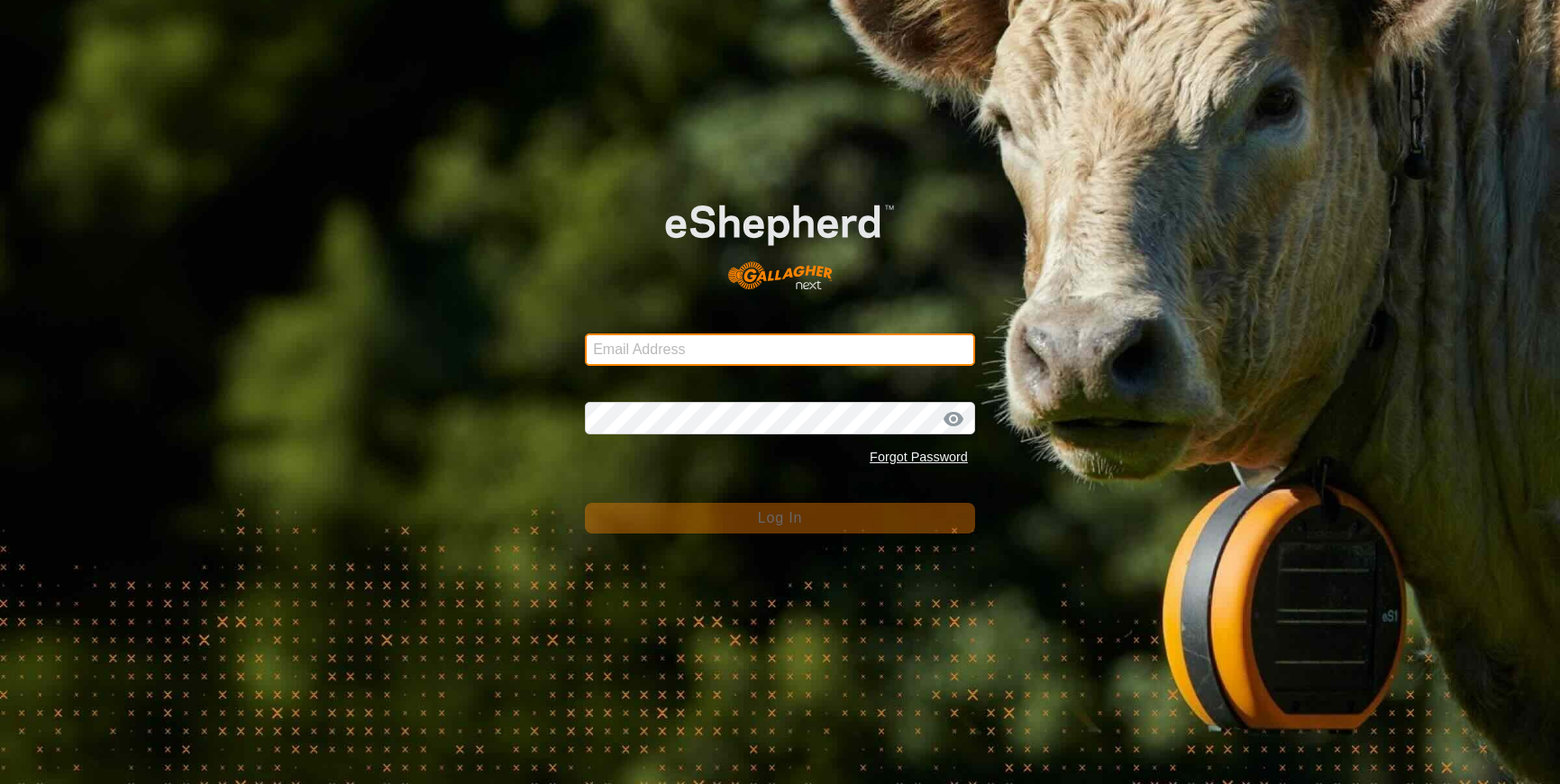
type input "denumsen@yahoo.com"
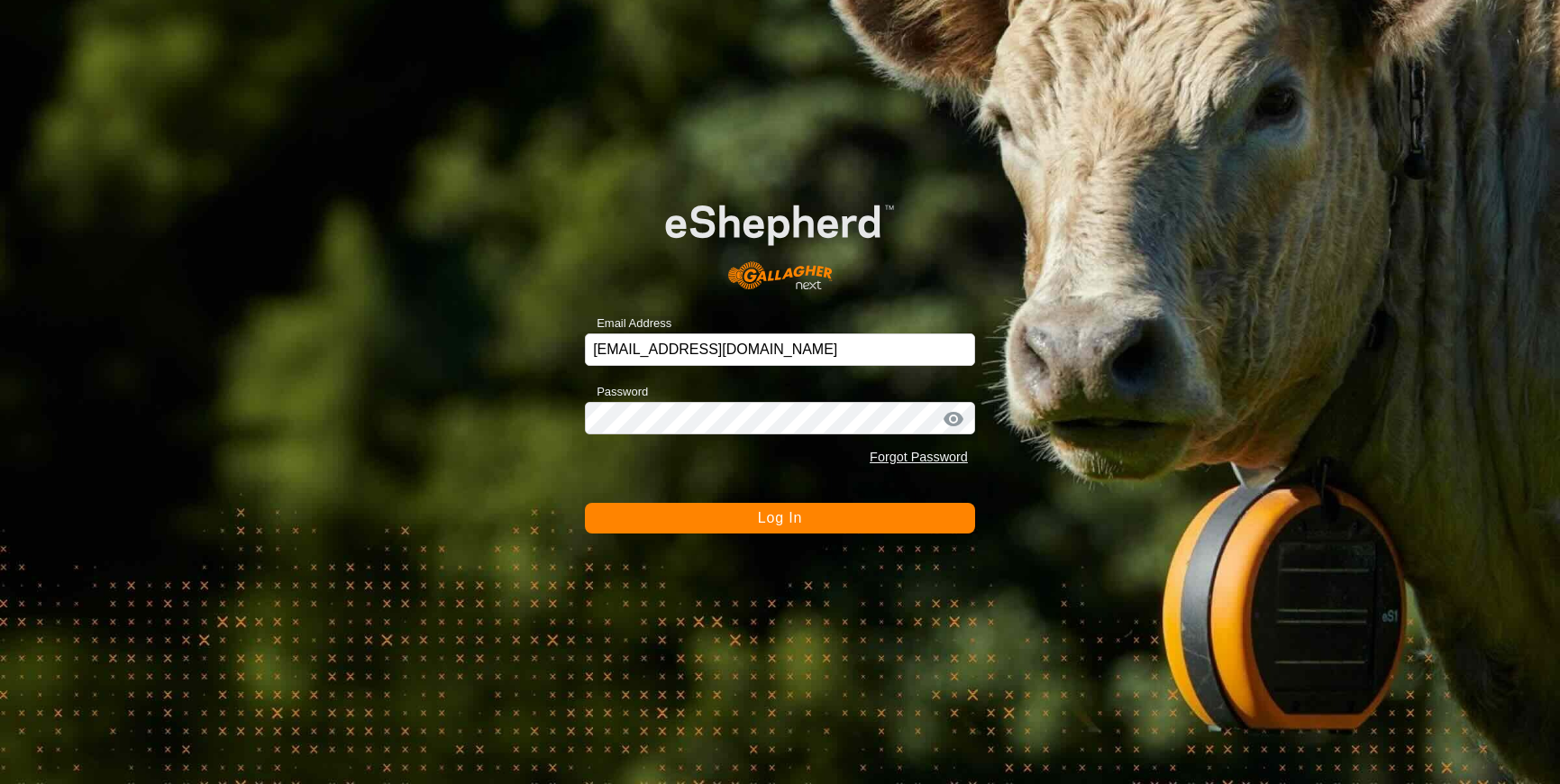
click at [865, 516] on button "Log In" at bounding box center [780, 518] width 390 height 31
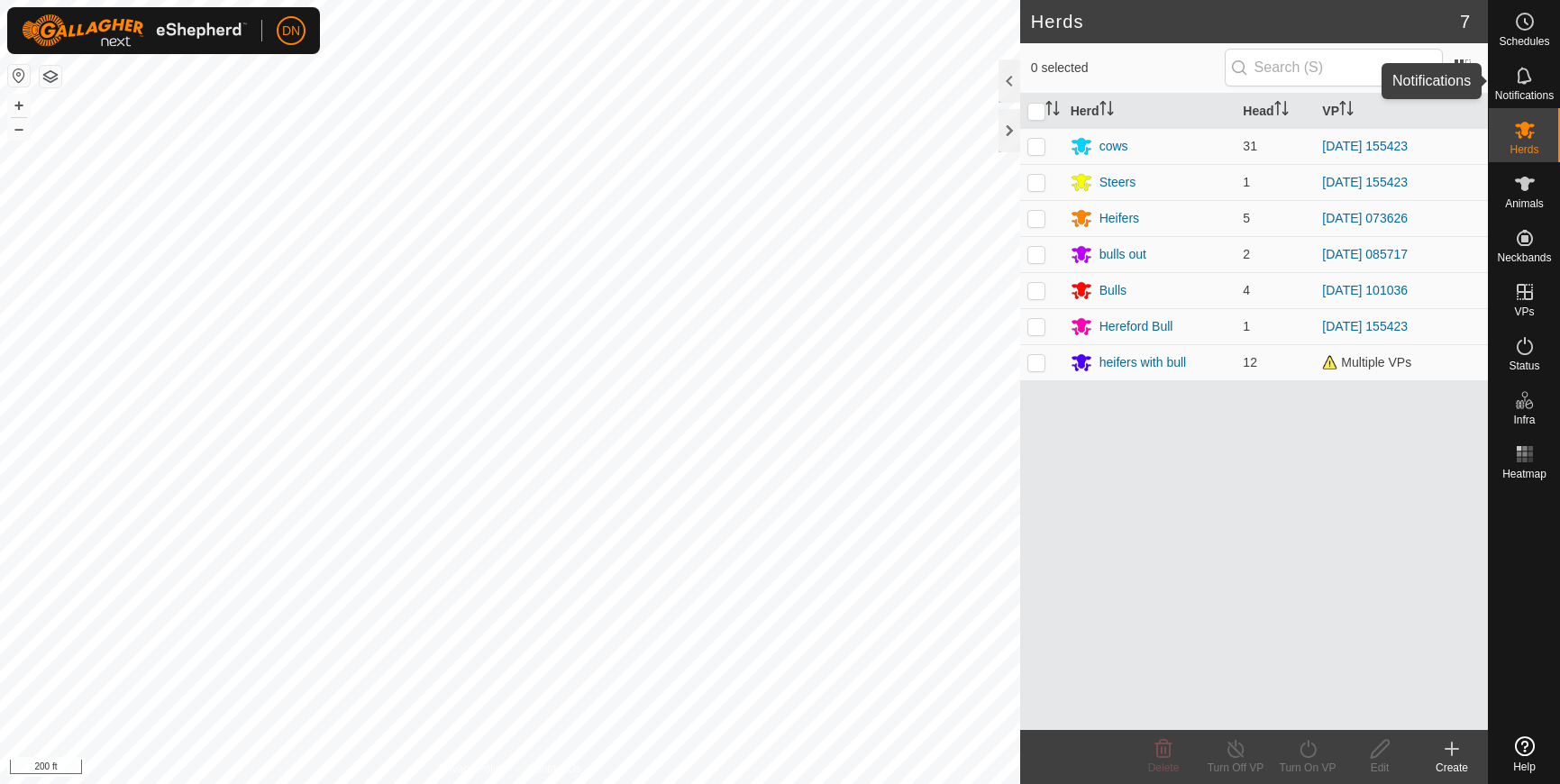
click at [1534, 84] on icon at bounding box center [1525, 75] width 22 height 22
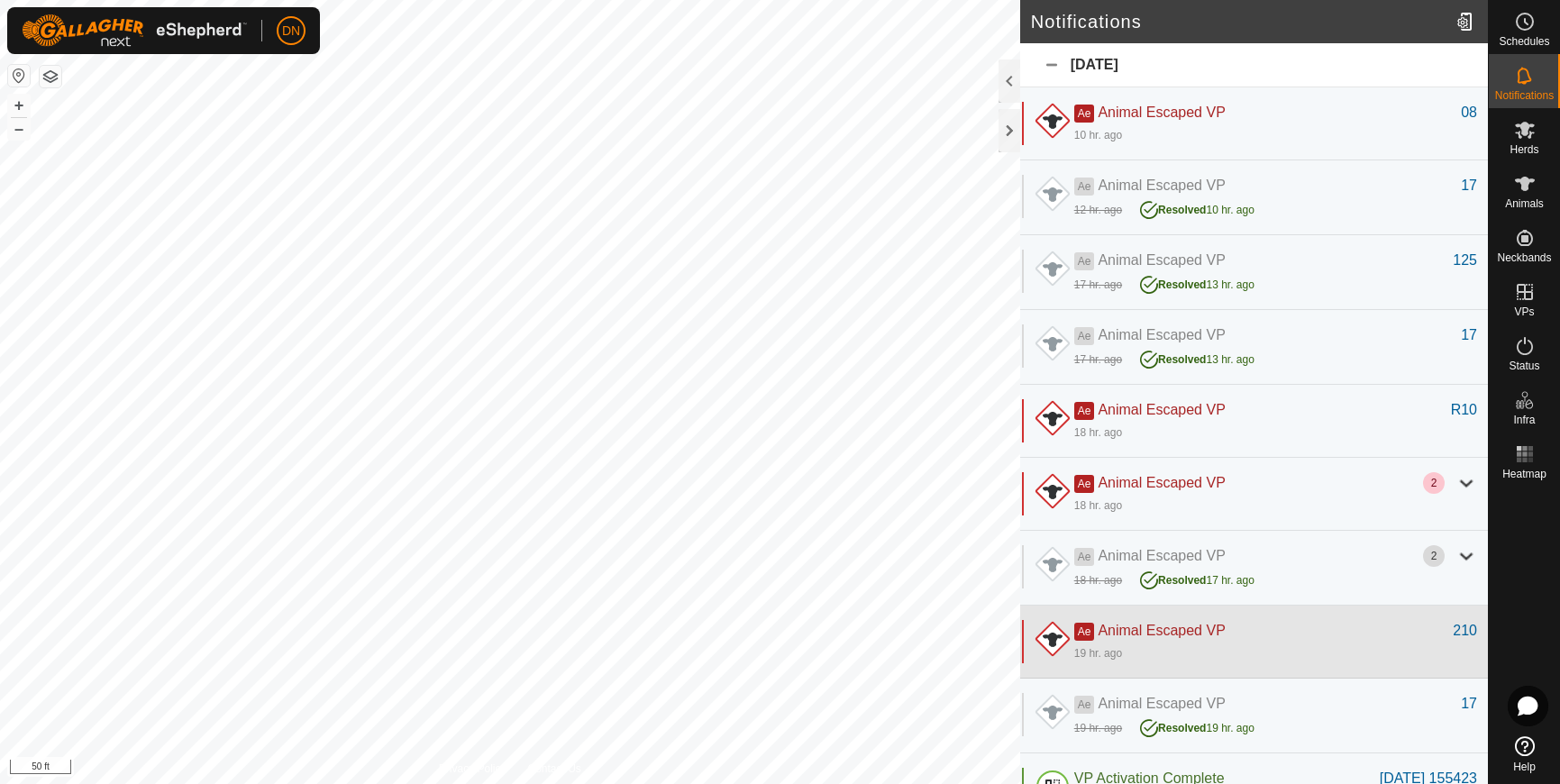
scroll to position [90, 0]
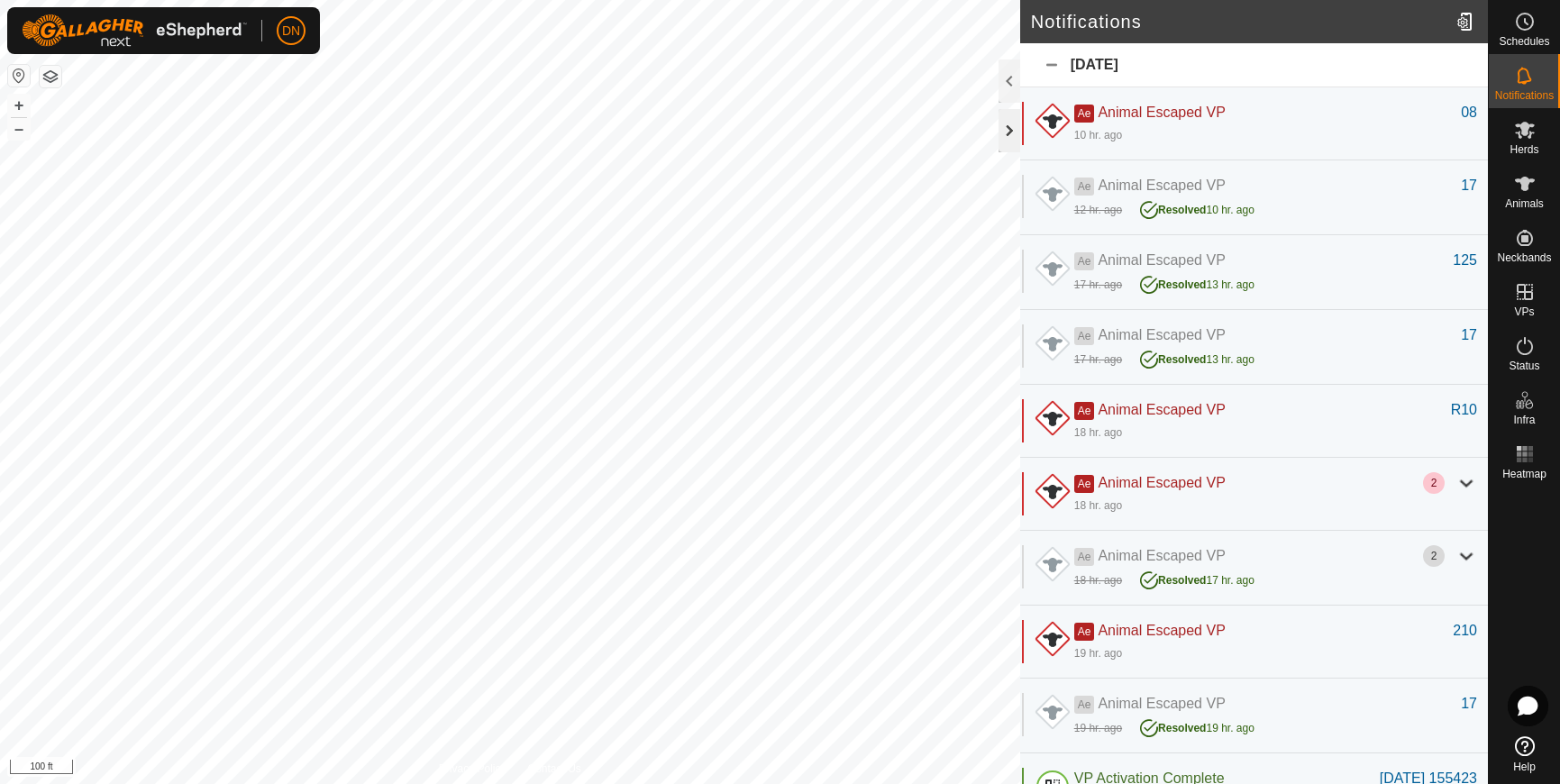
click at [1002, 134] on div at bounding box center [1009, 130] width 22 height 43
